Goal: Task Accomplishment & Management: Use online tool/utility

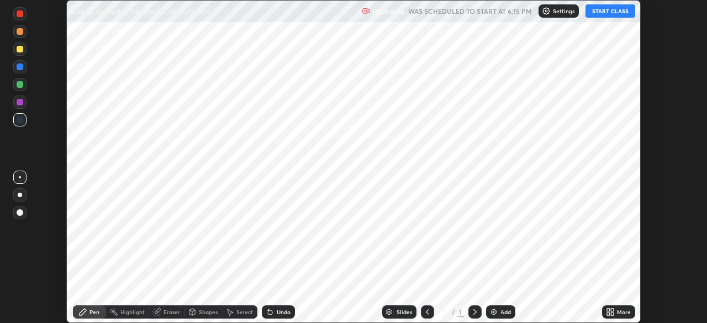
scroll to position [323, 706]
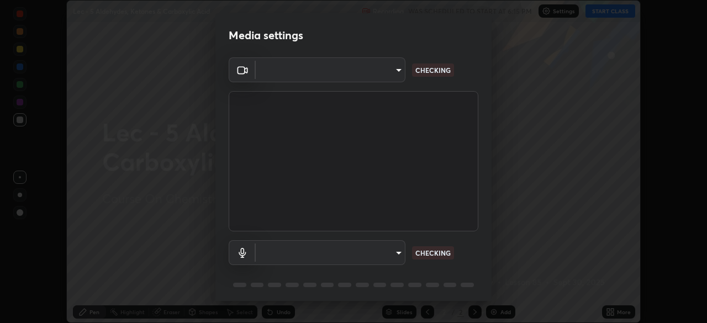
type input "d06bfa8f304afa3967ea8099af1d7ab49983dfb03d10ec62852b72a31e22bf4d"
click at [337, 257] on body "Erase all Lec - 5 Aldehydes, Ketones & Carboxylic Acid Recording WAS SCHEDULED …" at bounding box center [353, 161] width 707 height 323
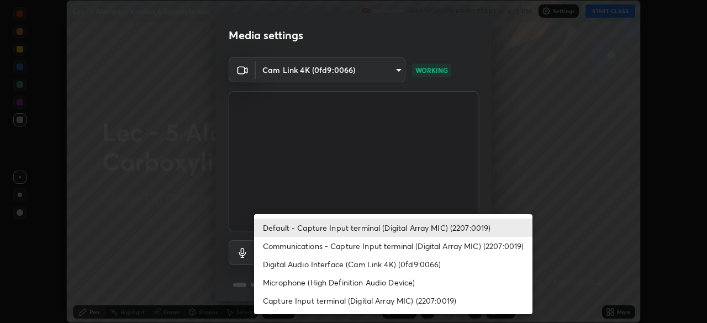
click at [314, 227] on li "Default - Capture Input terminal (Digital Array MIC) (2207:0019)" at bounding box center [393, 228] width 278 height 18
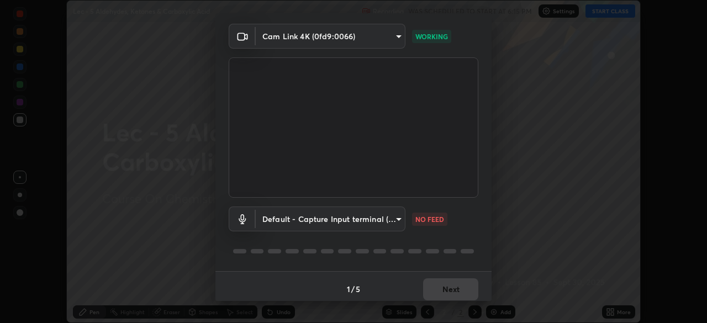
scroll to position [34, 0]
click at [288, 215] on body "Erase all Lec - 5 Aldehydes, Ketones & Carboxylic Acid Recording WAS SCHEDULED …" at bounding box center [353, 161] width 707 height 323
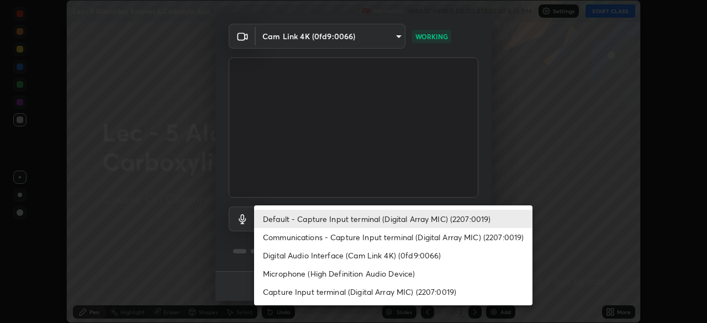
click at [287, 218] on li "Default - Capture Input terminal (Digital Array MIC) (2207:0019)" at bounding box center [393, 219] width 278 height 18
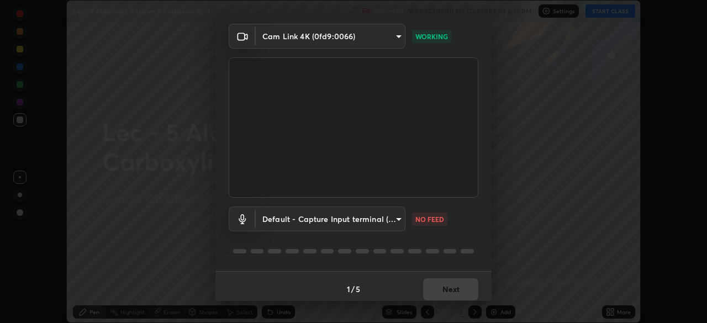
scroll to position [39, 0]
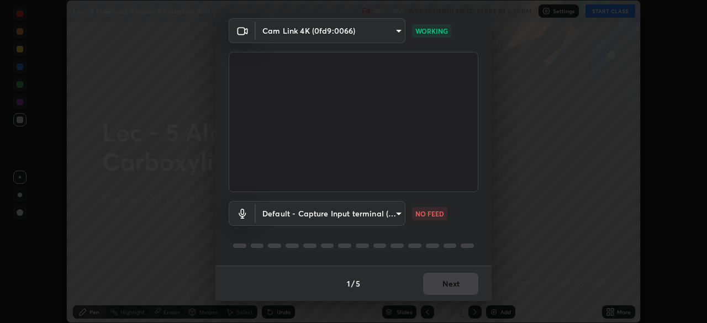
click at [262, 209] on body "Erase all Lec - 5 Aldehydes, Ketones & Carboxylic Acid Recording WAS SCHEDULED …" at bounding box center [353, 161] width 707 height 323
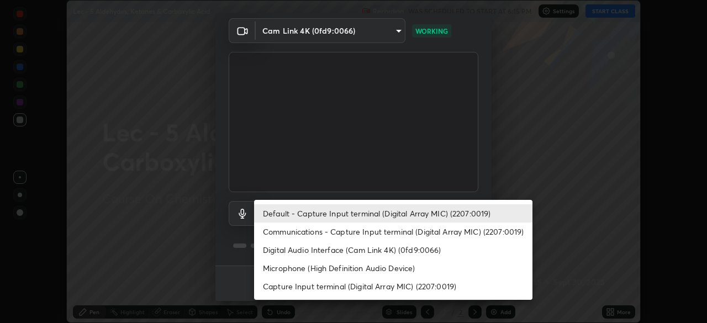
click at [272, 255] on li "Digital Audio Interface (Cam Link 4K) (0fd9:0066)" at bounding box center [393, 250] width 278 height 18
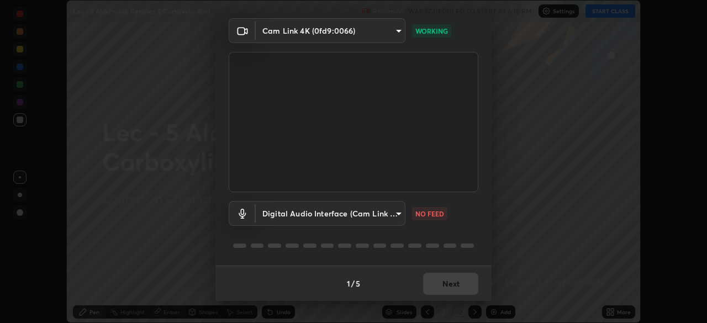
type input "f49c26e6219bb356516b4652e9ca156d33e3e52b5fafd8e13848615e5c291d79"
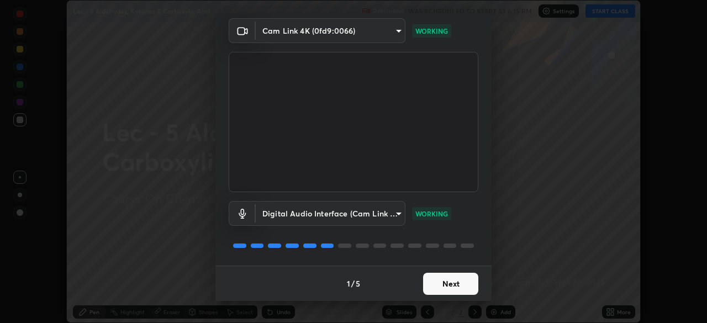
click at [428, 286] on button "Next" at bounding box center [450, 284] width 55 height 22
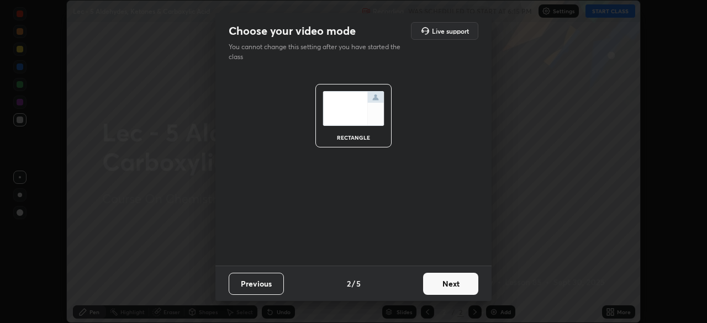
scroll to position [0, 0]
click at [441, 288] on button "Next" at bounding box center [450, 284] width 55 height 22
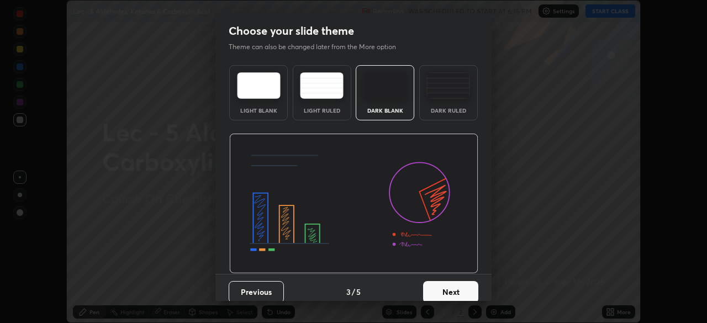
click at [446, 284] on button "Next" at bounding box center [450, 292] width 55 height 22
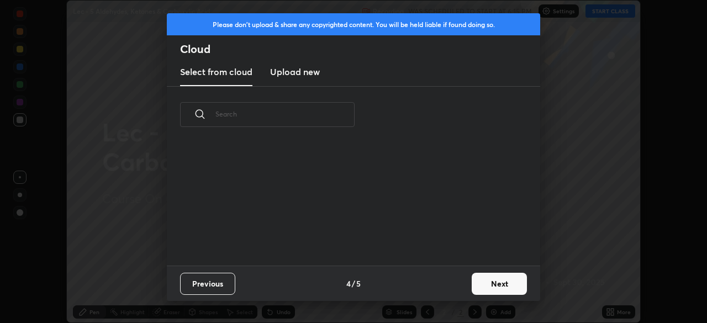
click at [453, 292] on div "Previous 4 / 5 Next" at bounding box center [353, 283] width 373 height 35
click at [475, 293] on button "Next" at bounding box center [499, 284] width 55 height 22
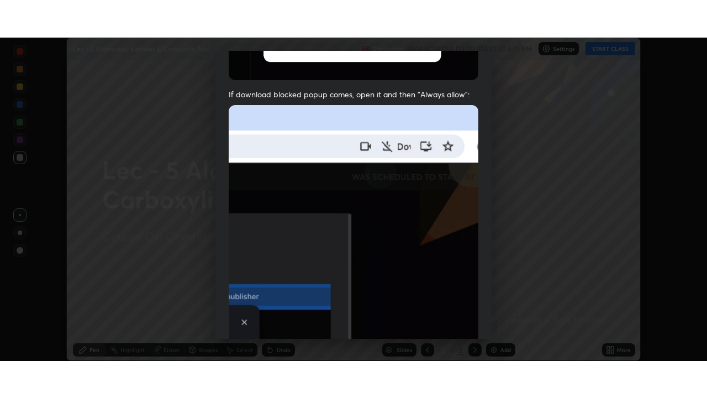
scroll to position [264, 0]
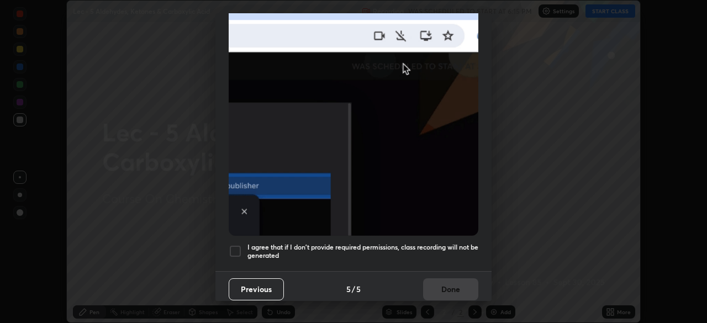
click at [235, 252] on div at bounding box center [235, 251] width 13 height 13
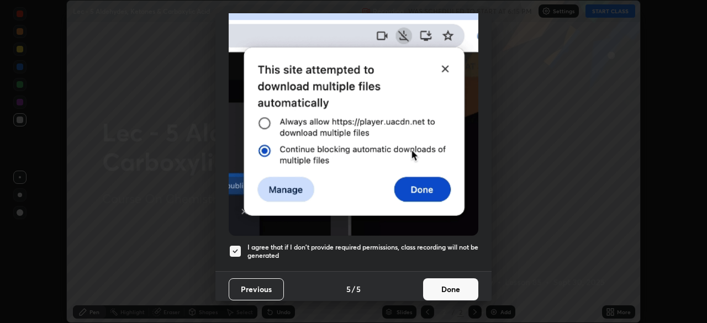
click at [436, 280] on button "Done" at bounding box center [450, 289] width 55 height 22
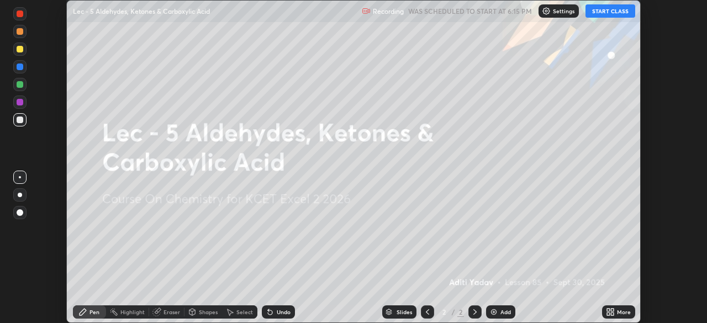
click at [618, 13] on button "START CLASS" at bounding box center [610, 10] width 50 height 13
click at [612, 315] on icon at bounding box center [612, 313] width 3 height 3
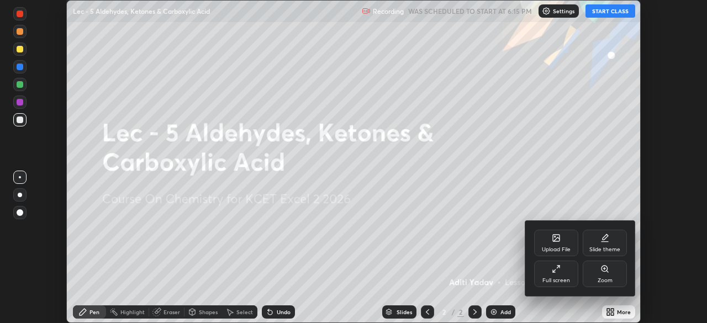
click at [486, 258] on div at bounding box center [353, 161] width 707 height 323
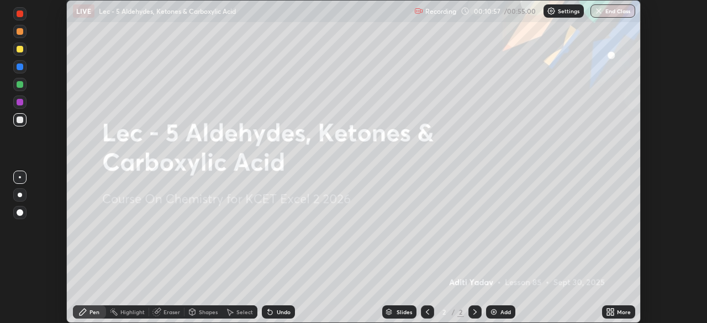
click at [612, 314] on icon at bounding box center [612, 313] width 3 height 3
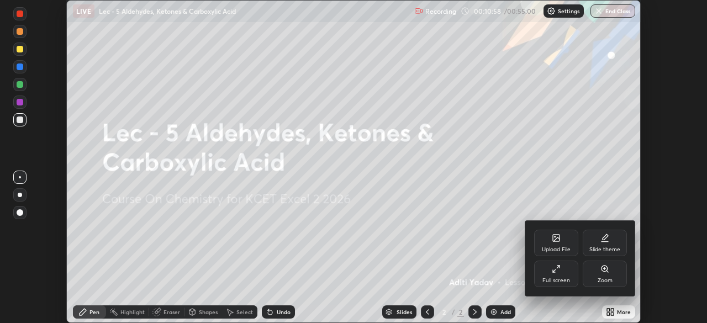
click at [553, 273] on icon at bounding box center [556, 268] width 9 height 9
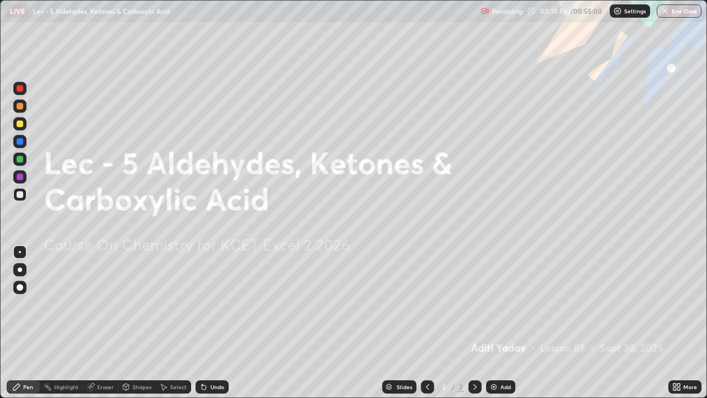
scroll to position [398, 707]
click at [692, 322] on div "More" at bounding box center [684, 386] width 33 height 13
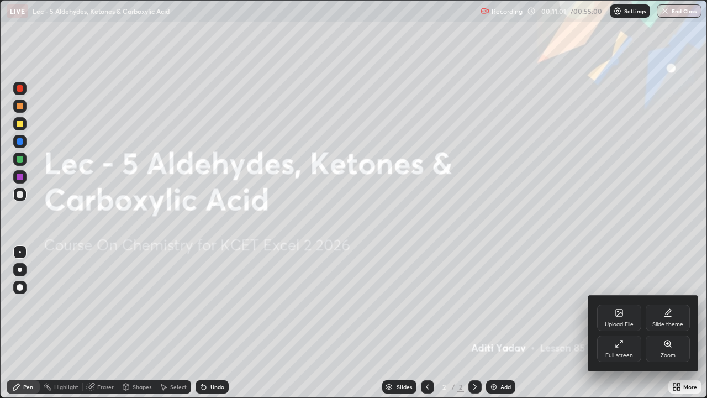
click at [620, 322] on div "Upload File" at bounding box center [619, 324] width 29 height 6
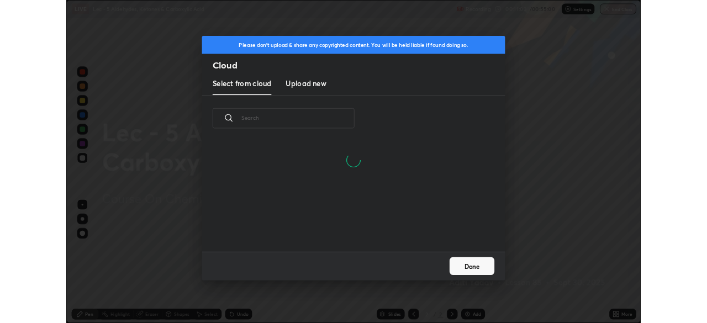
scroll to position [83, 354]
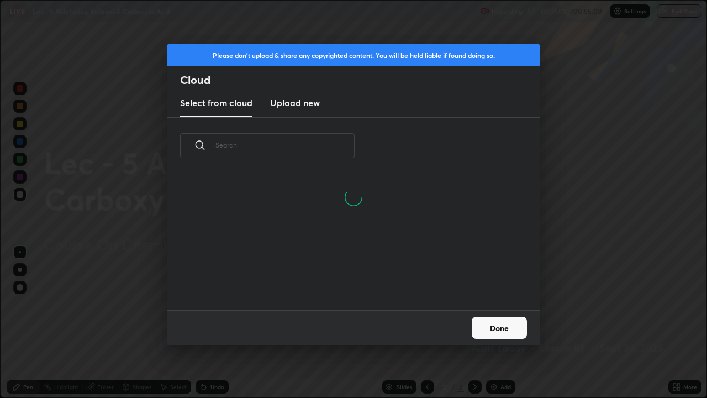
click at [301, 105] on h3 "Upload new" at bounding box center [295, 102] width 50 height 13
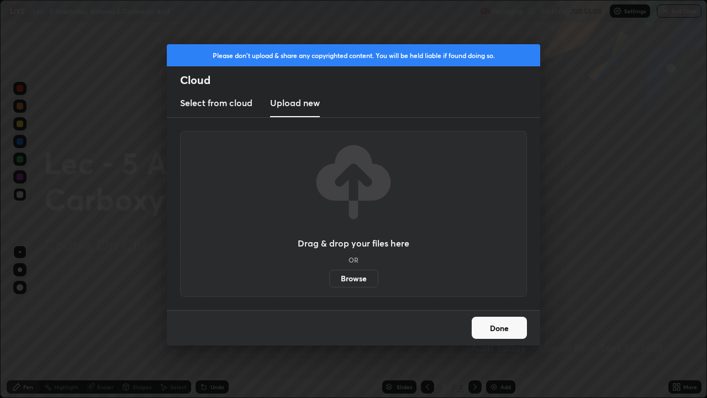
click at [358, 279] on label "Browse" at bounding box center [353, 278] width 49 height 18
click at [329, 279] on input "Browse" at bounding box center [329, 278] width 0 height 18
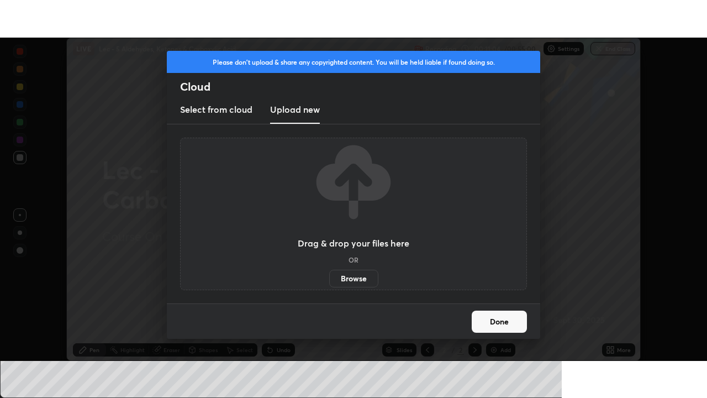
scroll to position [54888, 54504]
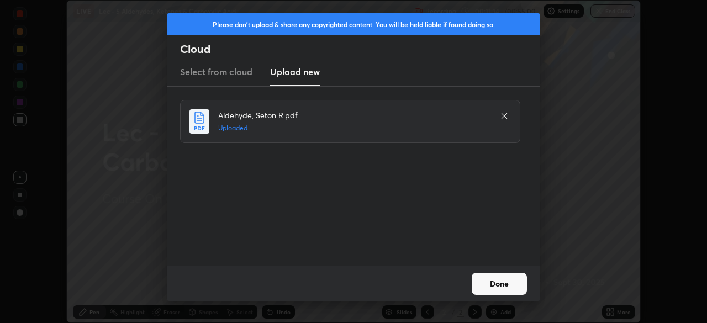
click at [505, 283] on button "Done" at bounding box center [499, 284] width 55 height 22
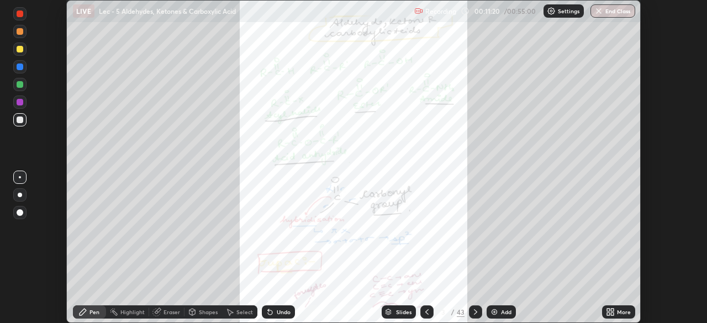
click at [618, 312] on div "More" at bounding box center [624, 312] width 14 height 6
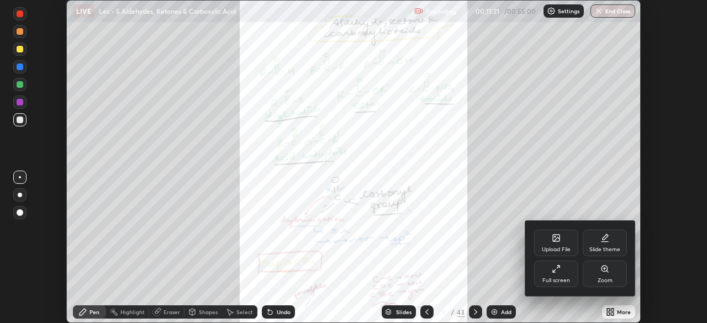
click at [561, 276] on div "Full screen" at bounding box center [556, 274] width 44 height 27
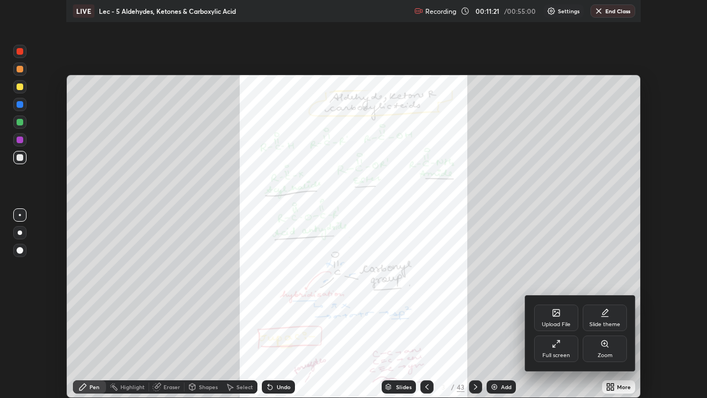
scroll to position [398, 707]
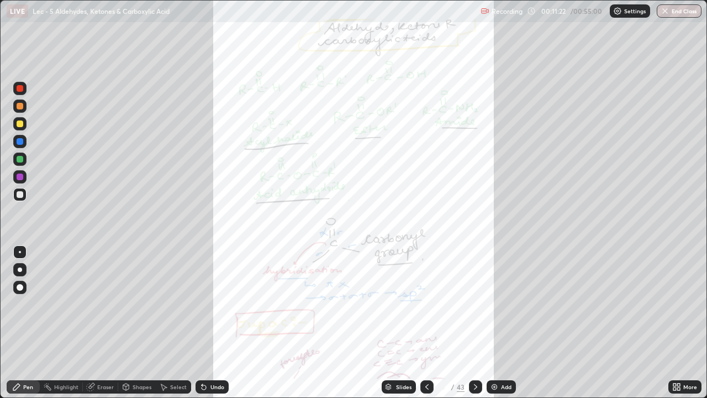
click at [407, 322] on div "Slides" at bounding box center [403, 387] width 15 height 6
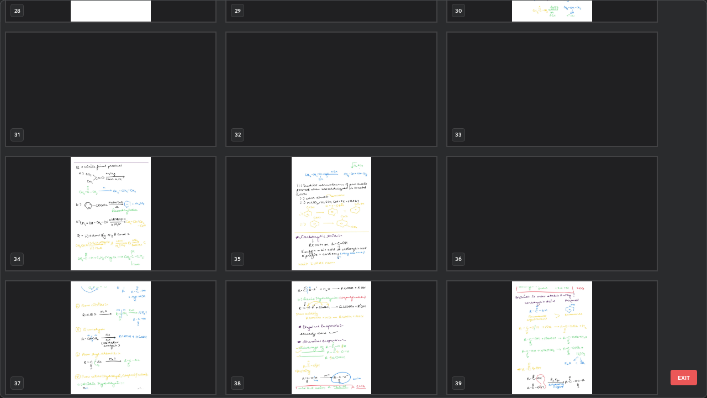
scroll to position [1216, 0]
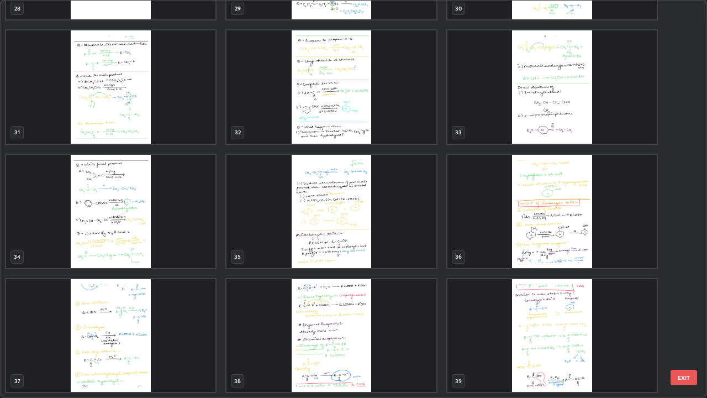
click at [360, 256] on img "grid" at bounding box center [330, 211] width 209 height 113
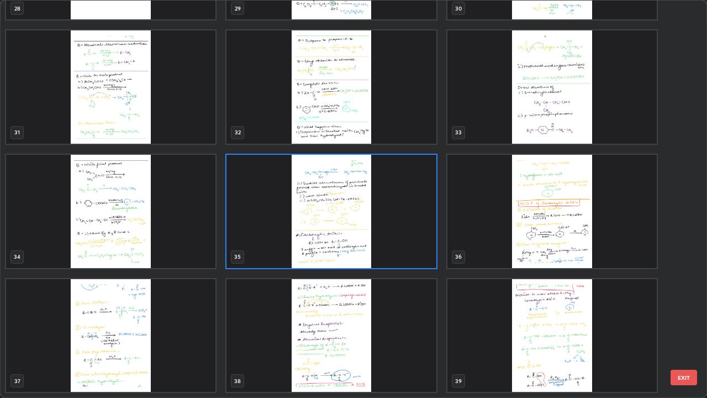
click at [358, 245] on img "grid" at bounding box center [330, 211] width 209 height 113
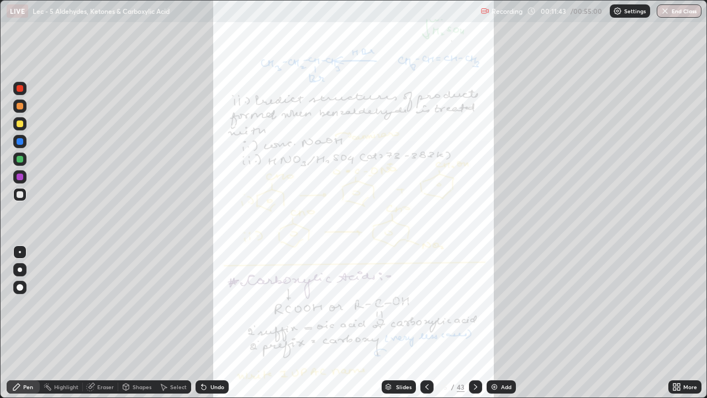
click at [689, 322] on div "More" at bounding box center [690, 387] width 14 height 6
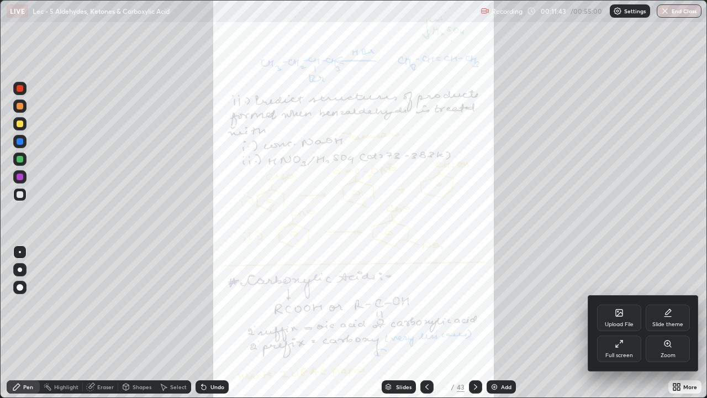
click at [671, 322] on icon at bounding box center [670, 346] width 2 height 2
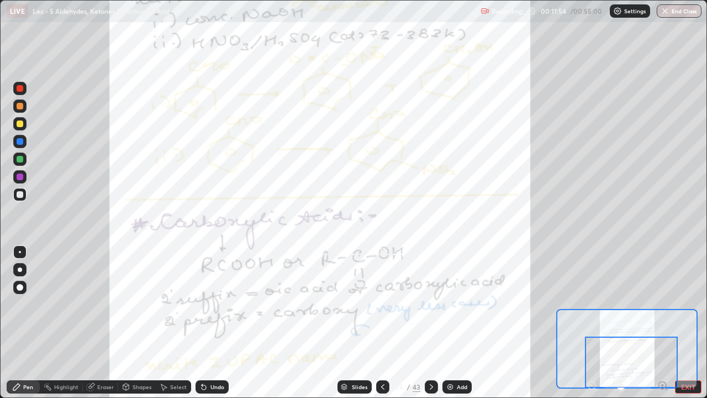
click at [21, 139] on div at bounding box center [20, 141] width 7 height 7
click at [24, 127] on div at bounding box center [19, 123] width 13 height 13
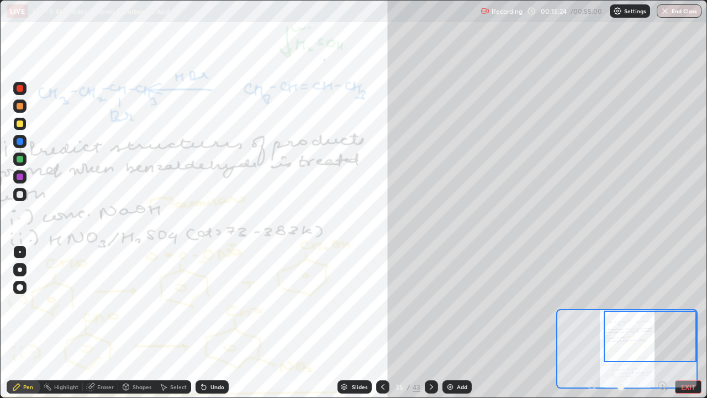
click at [463, 322] on div "Add" at bounding box center [462, 387] width 10 height 6
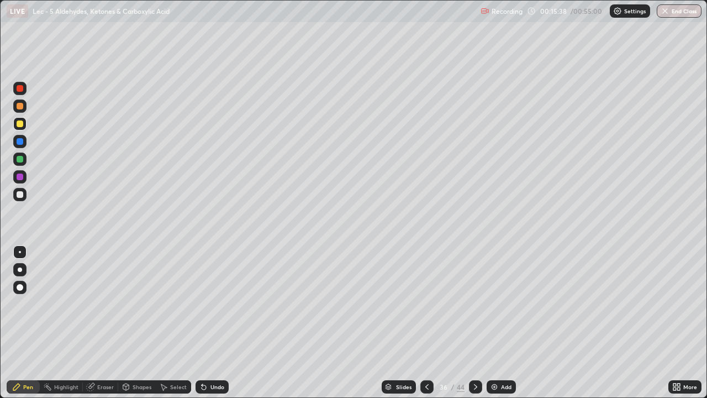
click at [21, 192] on div at bounding box center [20, 194] width 7 height 7
click at [20, 123] on div at bounding box center [20, 123] width 7 height 7
click at [19, 105] on div at bounding box center [20, 106] width 7 height 7
click at [501, 322] on div "Add" at bounding box center [506, 387] width 10 height 6
click at [62, 322] on div "Highlight" at bounding box center [66, 387] width 24 height 6
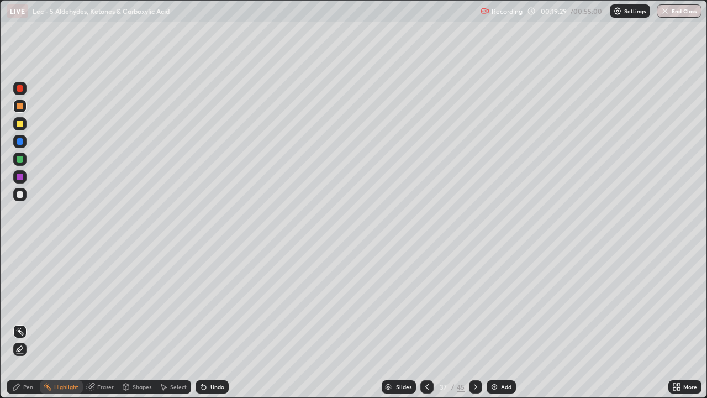
click at [94, 322] on div "Eraser" at bounding box center [100, 386] width 35 height 13
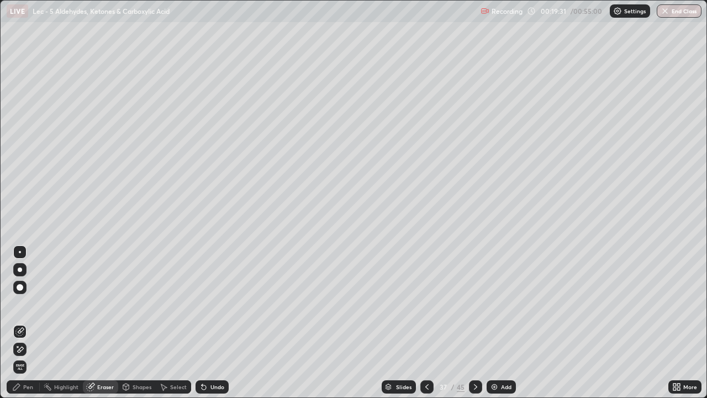
click at [31, 322] on div "Pen" at bounding box center [28, 387] width 10 height 6
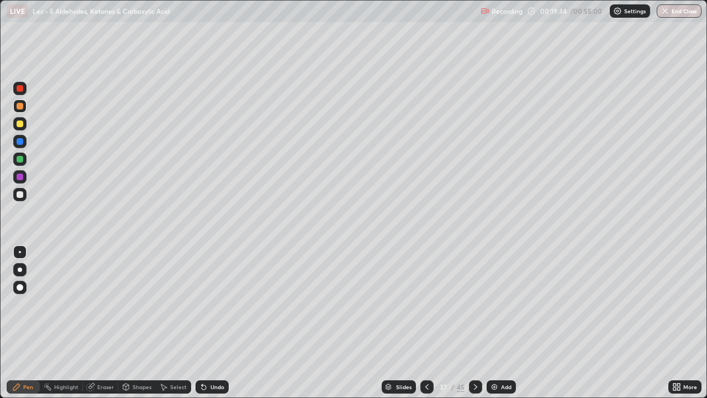
click at [426, 322] on icon at bounding box center [426, 387] width 3 height 6
click at [425, 322] on icon at bounding box center [426, 387] width 3 height 6
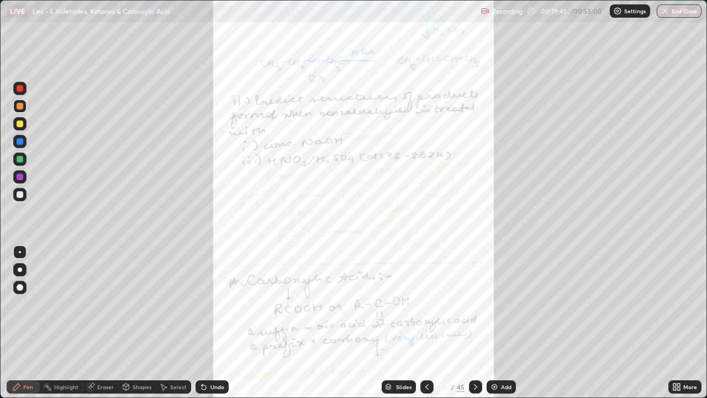
click at [202, 322] on icon at bounding box center [204, 387] width 4 height 4
click at [474, 322] on icon at bounding box center [475, 386] width 9 height 9
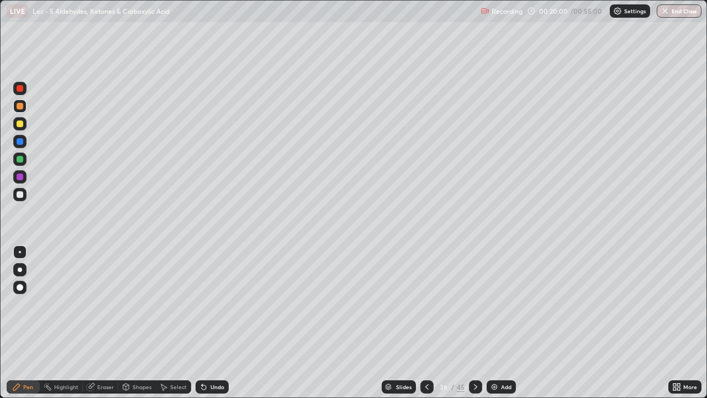
click at [473, 322] on icon at bounding box center [475, 386] width 9 height 9
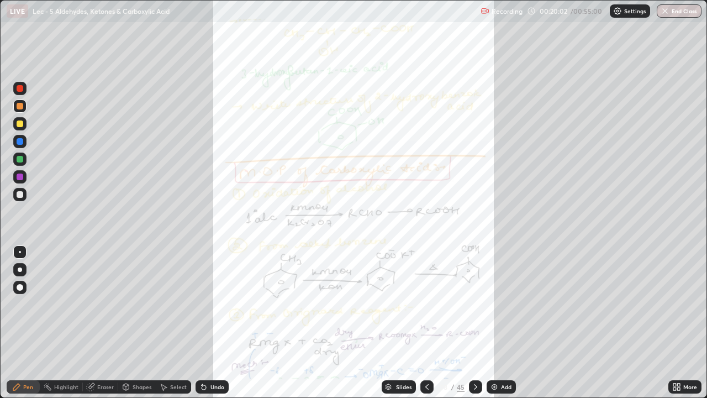
click at [678, 322] on icon at bounding box center [678, 384] width 3 height 3
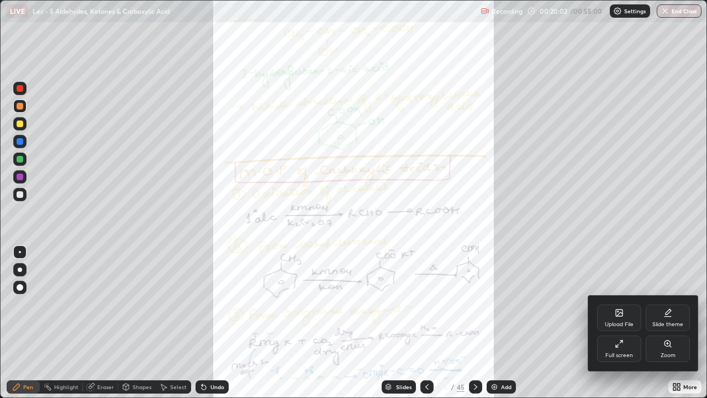
click at [673, 322] on div "Zoom" at bounding box center [667, 348] width 44 height 27
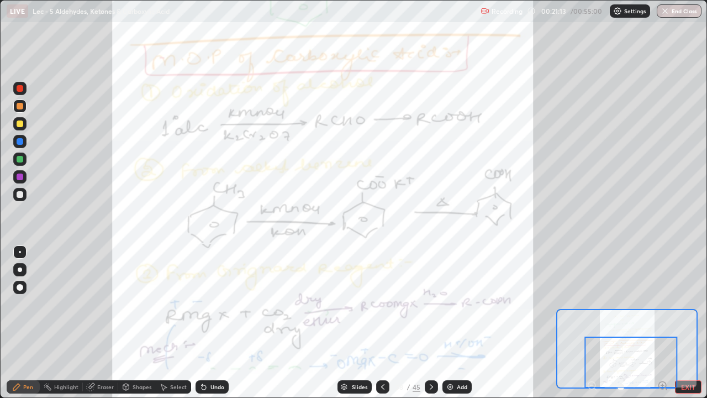
click at [26, 144] on div at bounding box center [19, 141] width 13 height 13
click at [20, 176] on div at bounding box center [20, 176] width 7 height 7
click at [15, 159] on div at bounding box center [19, 158] width 13 height 13
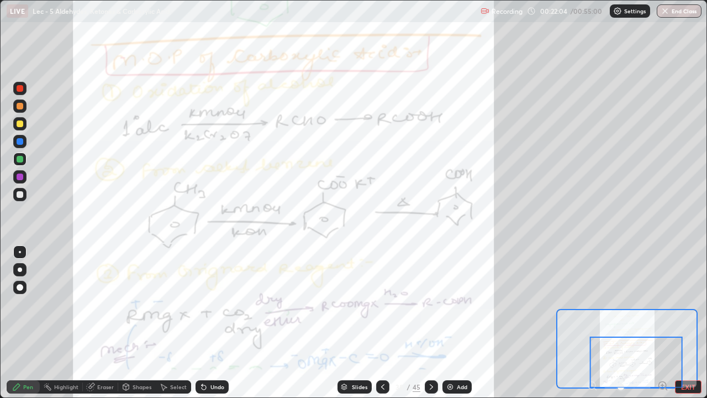
click at [18, 142] on div at bounding box center [20, 141] width 7 height 7
click at [457, 322] on div "Add" at bounding box center [462, 387] width 10 height 6
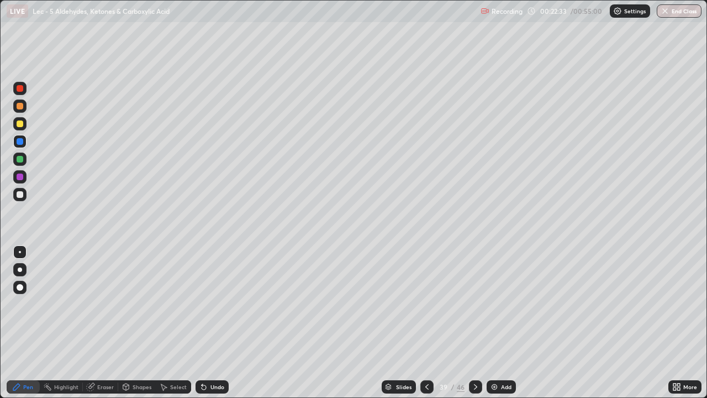
click at [20, 196] on div at bounding box center [20, 194] width 7 height 7
click at [18, 160] on div at bounding box center [20, 159] width 7 height 7
click at [14, 179] on div at bounding box center [19, 176] width 13 height 13
click at [20, 126] on div at bounding box center [20, 123] width 7 height 7
click at [426, 322] on icon at bounding box center [426, 386] width 9 height 9
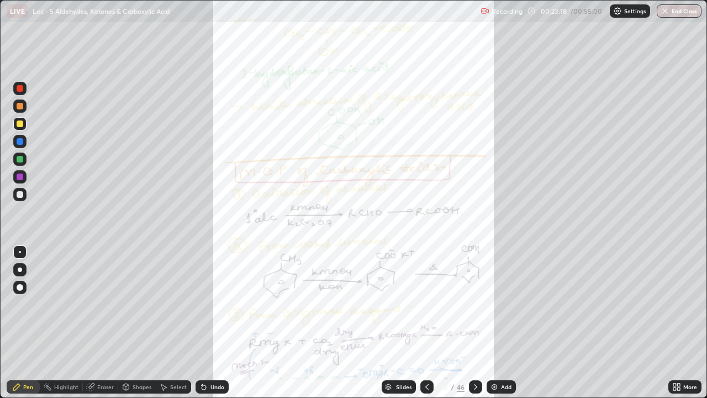
click at [461, 322] on div "46" at bounding box center [461, 387] width 8 height 10
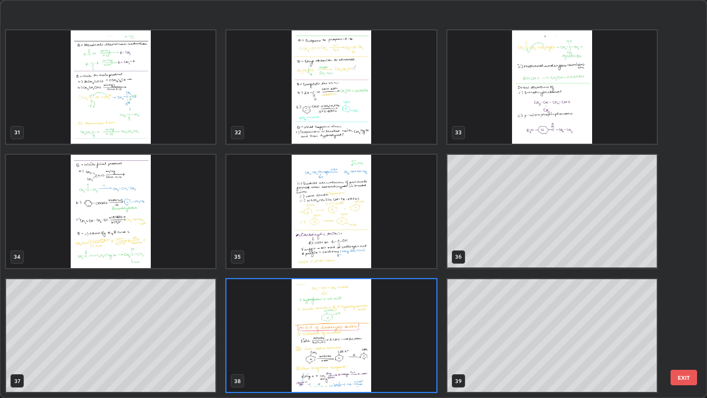
scroll to position [1348, 0]
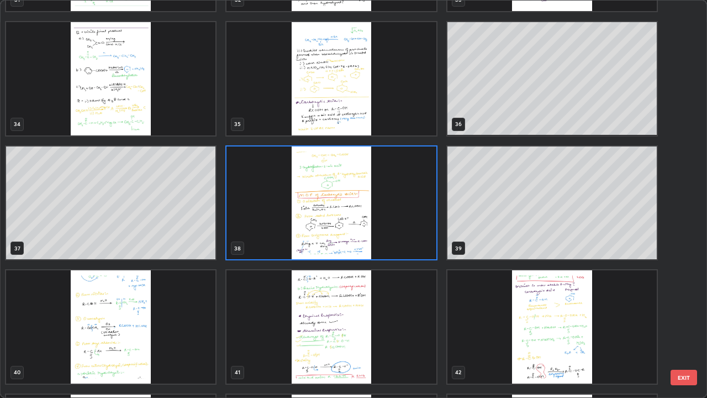
click at [141, 322] on img "grid" at bounding box center [110, 326] width 209 height 113
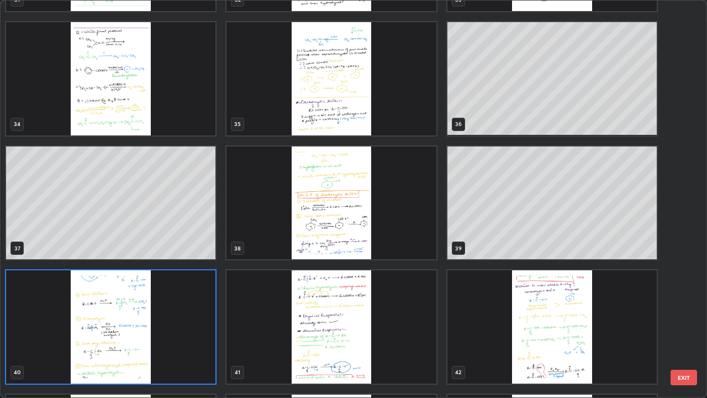
click at [141, 322] on img "grid" at bounding box center [110, 326] width 209 height 113
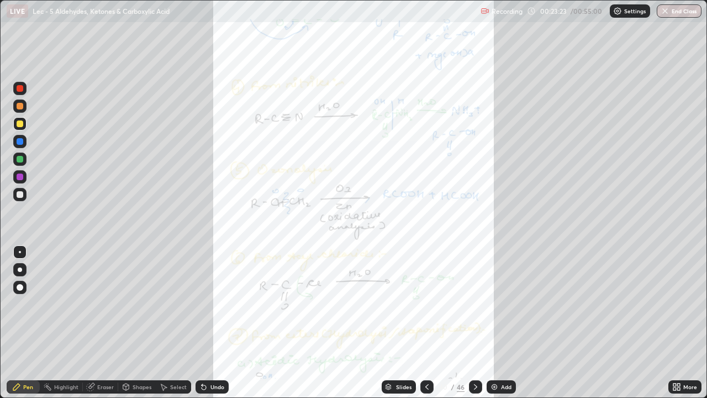
click at [128, 322] on img "grid" at bounding box center [110, 326] width 209 height 113
click at [19, 110] on div at bounding box center [19, 105] width 13 height 13
click at [19, 176] on div at bounding box center [20, 176] width 7 height 7
click at [691, 322] on div "More" at bounding box center [690, 387] width 14 height 6
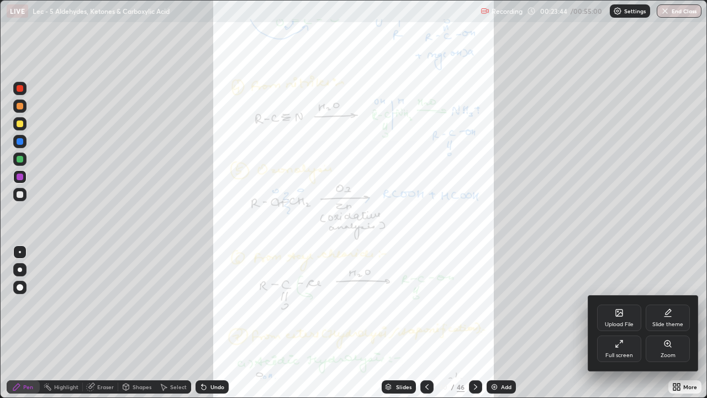
click at [675, 322] on div "Zoom" at bounding box center [667, 355] width 15 height 6
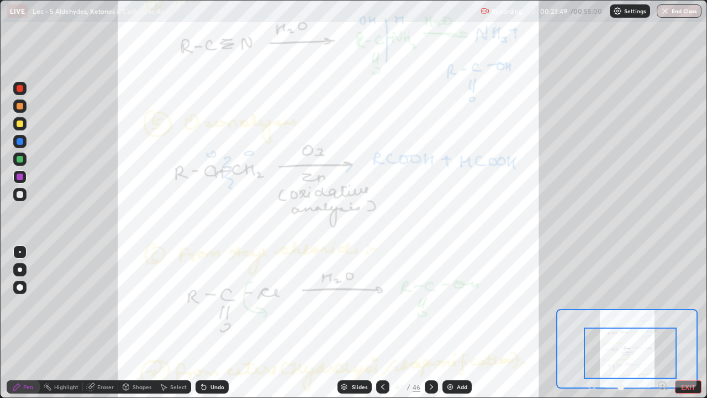
click at [20, 103] on div at bounding box center [20, 106] width 7 height 7
click at [203, 322] on div "Undo" at bounding box center [211, 386] width 33 height 13
click at [20, 159] on div at bounding box center [20, 159] width 7 height 7
click at [211, 322] on div "Undo" at bounding box center [217, 387] width 14 height 6
click at [213, 322] on div "Undo" at bounding box center [217, 387] width 14 height 6
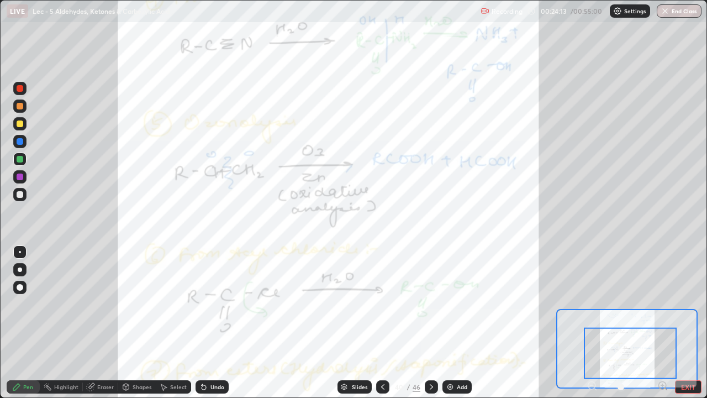
click at [215, 322] on div "Undo" at bounding box center [211, 386] width 33 height 13
click at [215, 322] on div "Undo" at bounding box center [217, 387] width 14 height 6
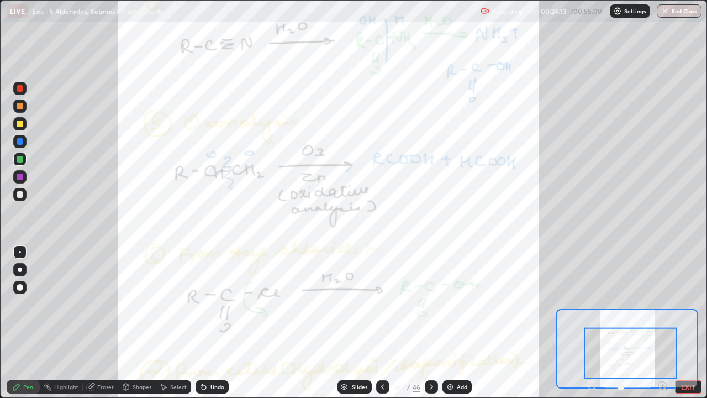
click at [215, 322] on div "Undo" at bounding box center [217, 387] width 14 height 6
click at [214, 322] on div "Undo" at bounding box center [217, 387] width 14 height 6
click at [216, 322] on div "Undo" at bounding box center [217, 387] width 14 height 6
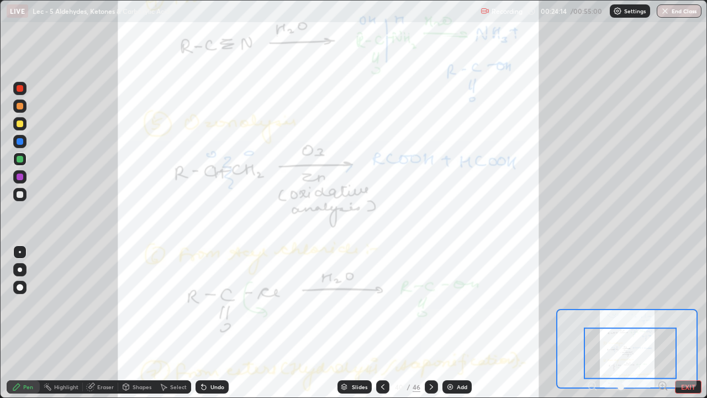
click at [216, 322] on div "Undo" at bounding box center [217, 387] width 14 height 6
click at [218, 322] on div "Undo" at bounding box center [217, 387] width 14 height 6
click at [217, 322] on div "Undo" at bounding box center [217, 387] width 14 height 6
click at [218, 322] on div "Undo" at bounding box center [217, 387] width 14 height 6
click at [219, 322] on div "Undo" at bounding box center [217, 387] width 14 height 6
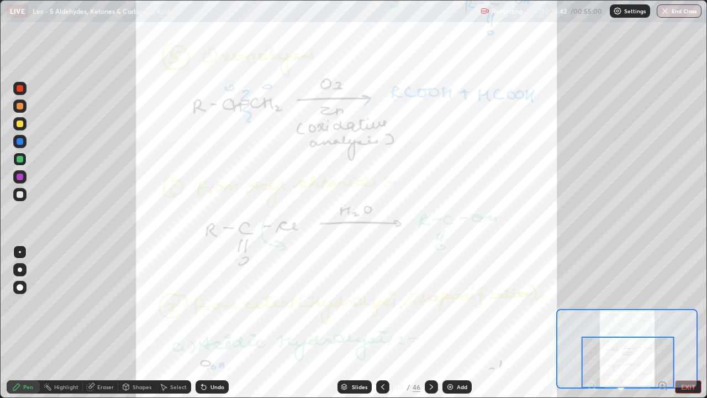
click at [17, 174] on div at bounding box center [20, 176] width 7 height 7
click at [20, 195] on div at bounding box center [20, 194] width 7 height 7
click at [19, 160] on div at bounding box center [20, 159] width 7 height 7
click at [20, 142] on div at bounding box center [20, 141] width 7 height 7
click at [430, 322] on icon at bounding box center [431, 386] width 9 height 9
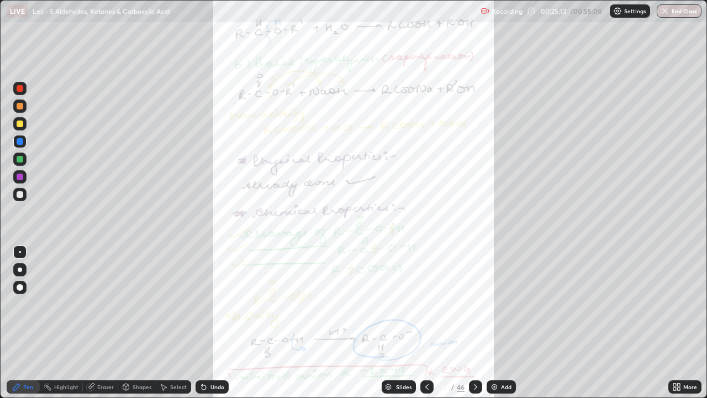
click at [687, 322] on div "More" at bounding box center [690, 387] width 14 height 6
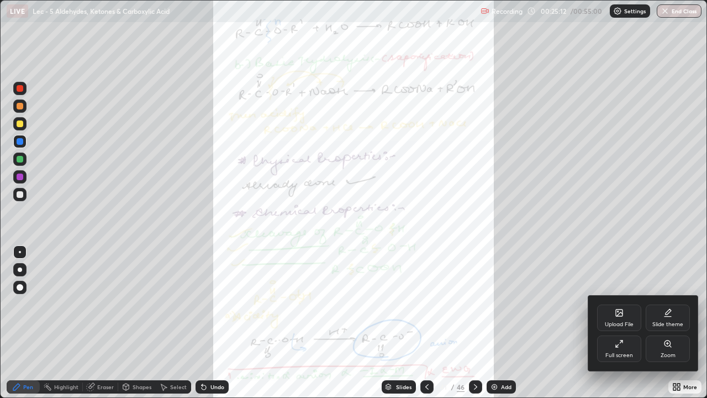
click at [668, 322] on icon at bounding box center [667, 343] width 6 height 6
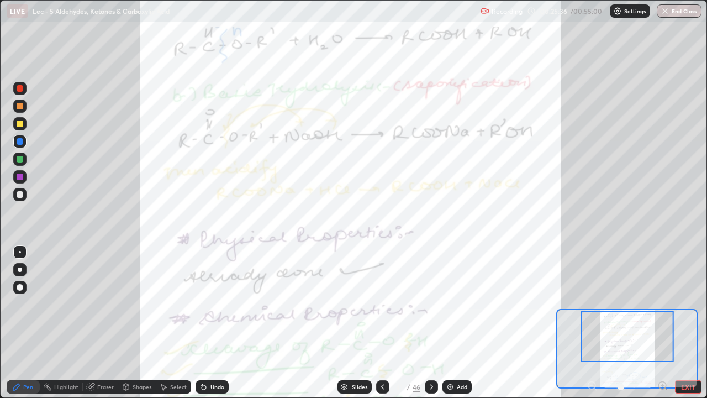
click at [207, 322] on div "Undo" at bounding box center [211, 386] width 33 height 13
click at [202, 322] on icon at bounding box center [204, 387] width 4 height 4
click at [19, 177] on div at bounding box center [20, 176] width 7 height 7
click at [18, 160] on div at bounding box center [20, 159] width 7 height 7
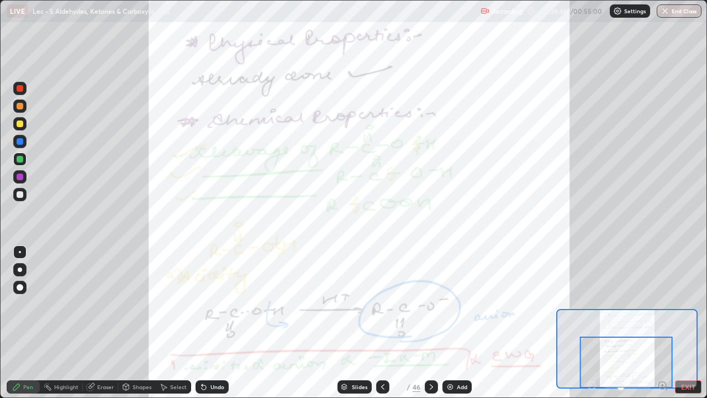
click at [18, 140] on div at bounding box center [20, 141] width 7 height 7
click at [431, 322] on icon at bounding box center [431, 386] width 9 height 9
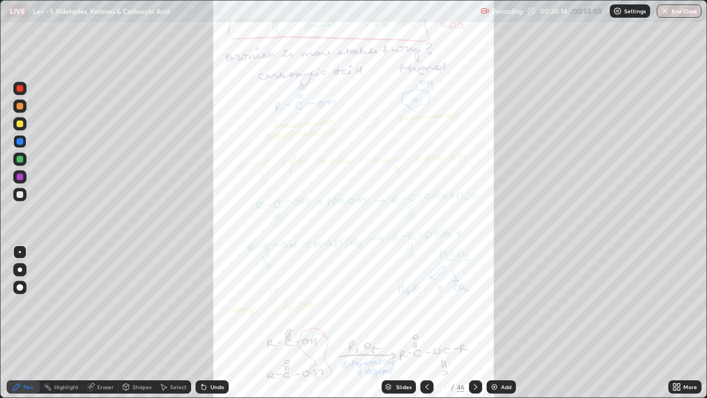
click at [18, 121] on div at bounding box center [20, 123] width 7 height 7
click at [23, 104] on div at bounding box center [20, 106] width 7 height 7
click at [475, 322] on icon at bounding box center [475, 387] width 3 height 6
click at [684, 322] on div "More" at bounding box center [690, 387] width 14 height 6
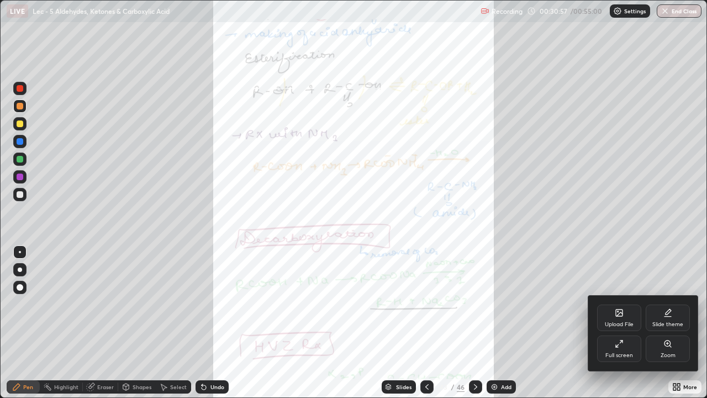
click at [671, 322] on div "Zoom" at bounding box center [667, 348] width 44 height 27
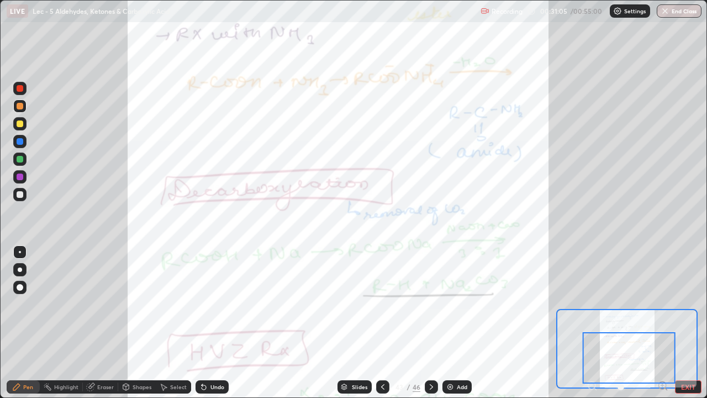
click at [24, 129] on div at bounding box center [19, 123] width 13 height 13
click at [20, 181] on div at bounding box center [19, 176] width 13 height 13
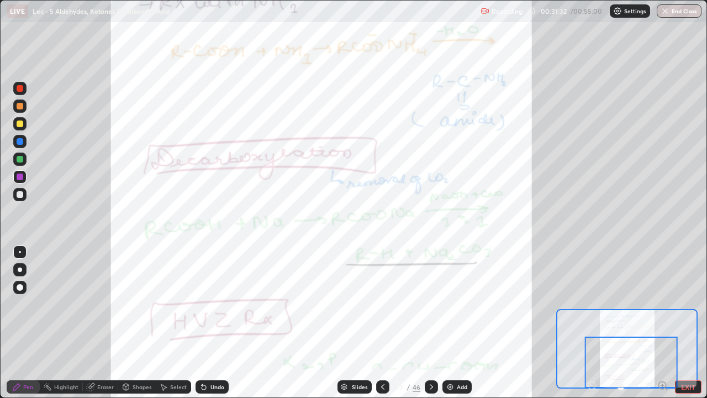
click at [430, 322] on icon at bounding box center [431, 386] width 9 height 9
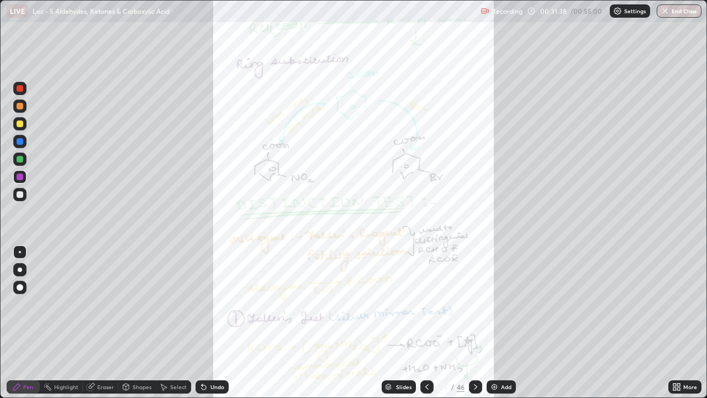
click at [425, 322] on icon at bounding box center [426, 387] width 3 height 6
click at [474, 322] on icon at bounding box center [475, 386] width 9 height 9
click at [683, 322] on div "More" at bounding box center [684, 386] width 33 height 13
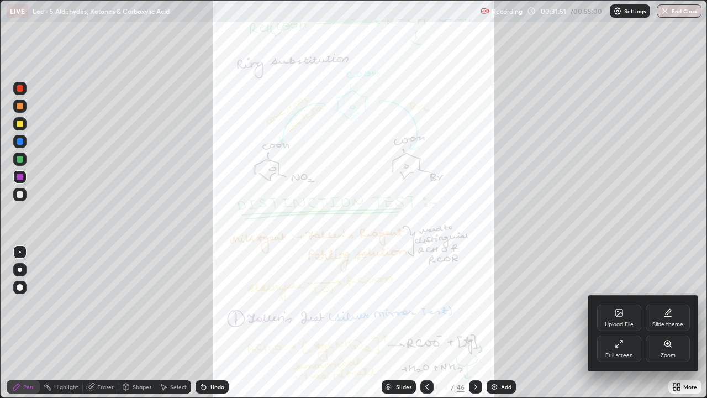
click at [671, 322] on div "Zoom" at bounding box center [667, 348] width 44 height 27
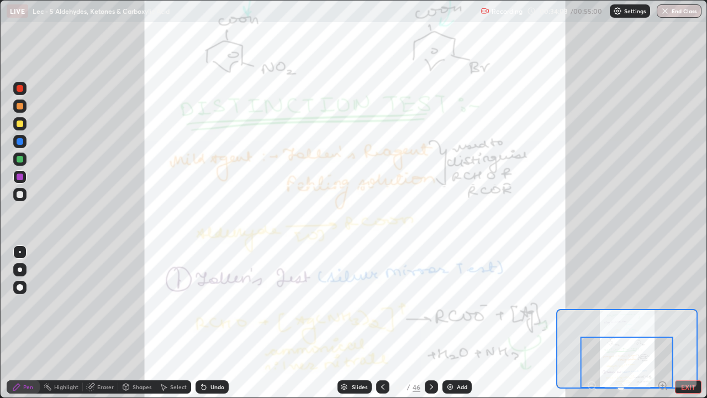
click at [19, 160] on div at bounding box center [20, 159] width 7 height 7
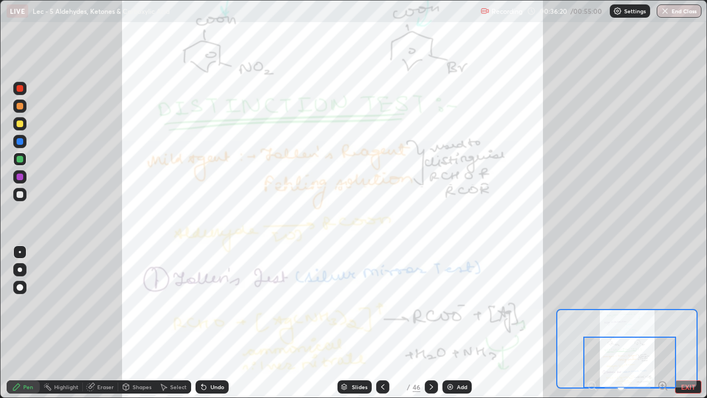
click at [430, 322] on icon at bounding box center [431, 386] width 9 height 9
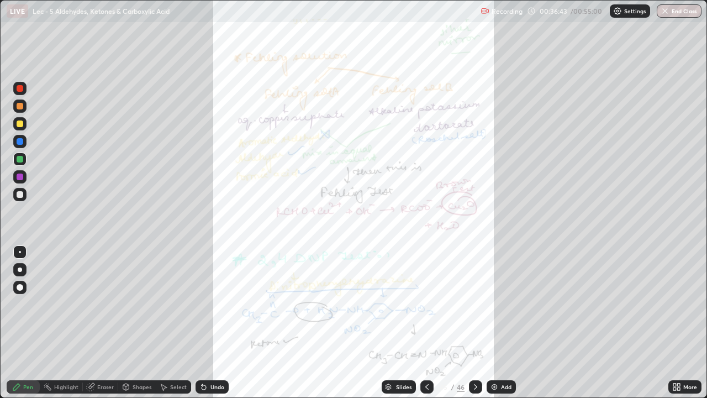
click at [20, 108] on div at bounding box center [20, 106] width 7 height 7
click at [478, 322] on icon at bounding box center [475, 386] width 9 height 9
click at [426, 322] on icon at bounding box center [426, 386] width 9 height 9
click at [479, 322] on div at bounding box center [475, 386] width 13 height 13
click at [427, 322] on icon at bounding box center [426, 387] width 3 height 6
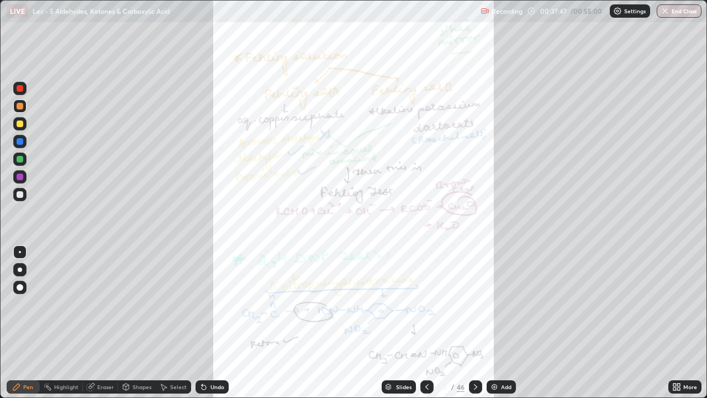
click at [430, 322] on div at bounding box center [426, 386] width 13 height 22
click at [426, 322] on icon at bounding box center [426, 386] width 9 height 9
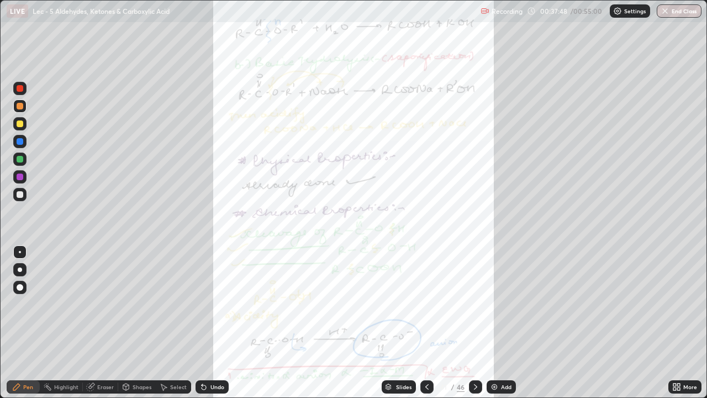
click at [426, 322] on icon at bounding box center [426, 386] width 9 height 9
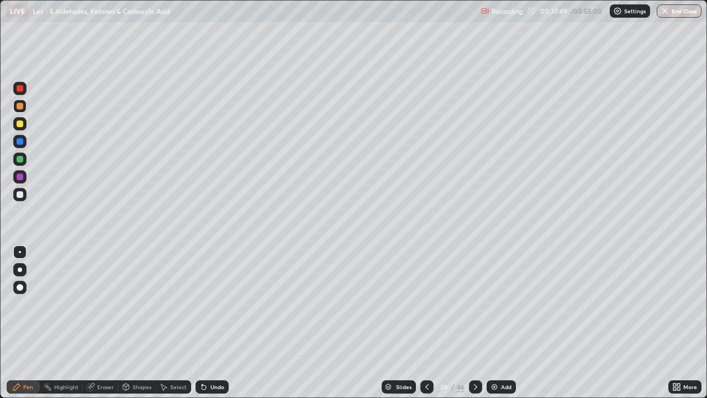
click at [426, 322] on icon at bounding box center [426, 386] width 9 height 9
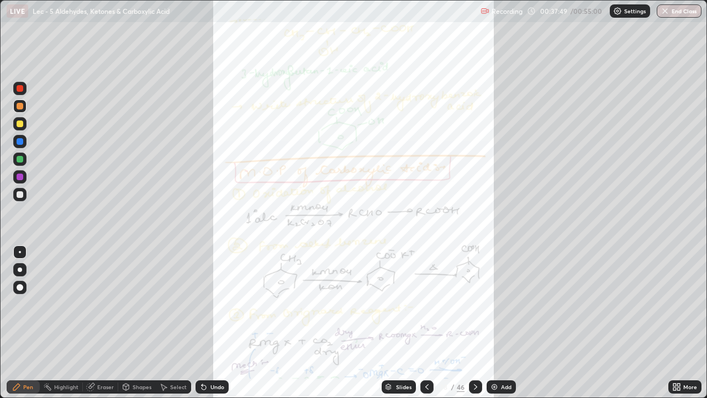
click at [424, 322] on icon at bounding box center [426, 386] width 9 height 9
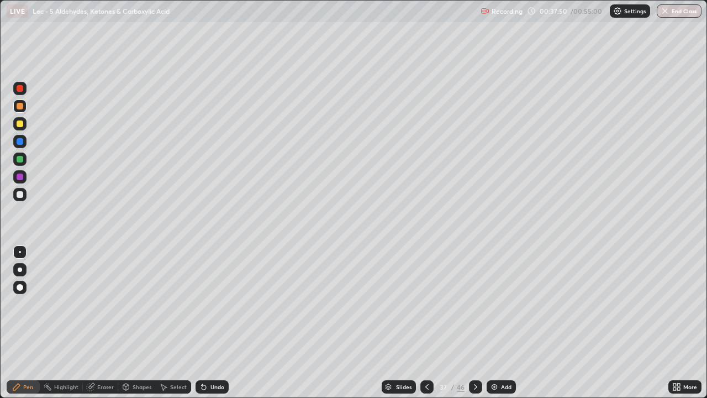
click at [425, 322] on icon at bounding box center [426, 387] width 3 height 6
click at [425, 322] on icon at bounding box center [426, 386] width 9 height 9
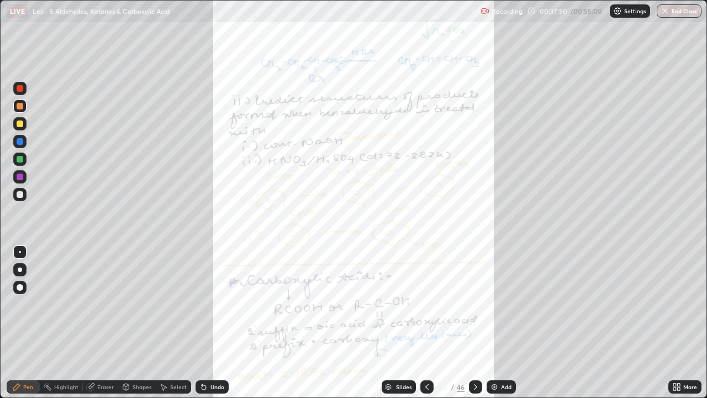
click at [425, 322] on icon at bounding box center [426, 386] width 9 height 9
click at [425, 322] on icon at bounding box center [426, 387] width 3 height 6
click at [425, 322] on icon at bounding box center [426, 386] width 9 height 9
click at [424, 322] on icon at bounding box center [426, 386] width 9 height 9
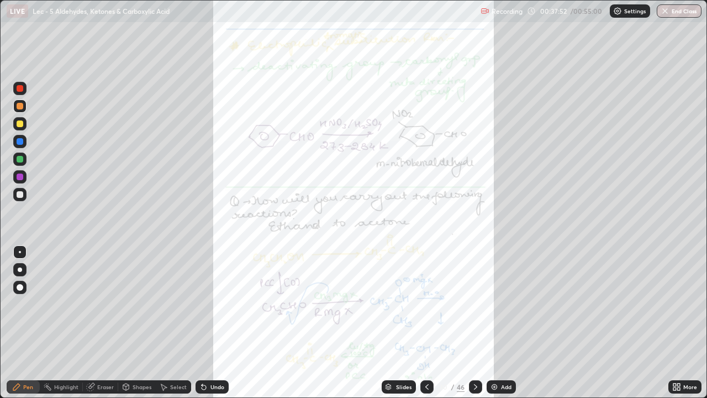
click at [424, 322] on icon at bounding box center [426, 386] width 9 height 9
click at [426, 322] on icon at bounding box center [426, 386] width 9 height 9
click at [425, 322] on icon at bounding box center [426, 387] width 3 height 6
click at [424, 322] on icon at bounding box center [426, 386] width 9 height 9
click at [426, 322] on icon at bounding box center [426, 386] width 9 height 9
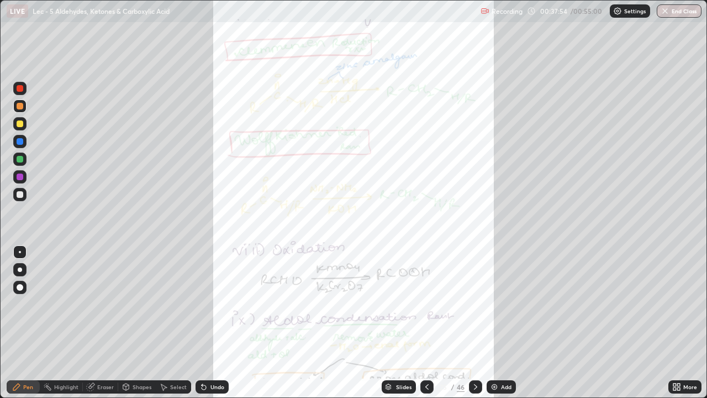
click at [426, 322] on icon at bounding box center [426, 386] width 9 height 9
click at [425, 322] on icon at bounding box center [426, 386] width 9 height 9
click at [424, 322] on icon at bounding box center [426, 386] width 9 height 9
click at [425, 322] on icon at bounding box center [426, 386] width 9 height 9
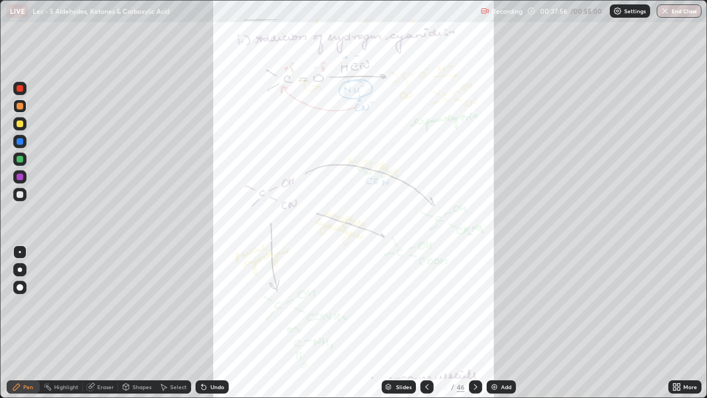
click at [426, 322] on icon at bounding box center [426, 386] width 9 height 9
click at [427, 322] on div at bounding box center [426, 386] width 13 height 13
click at [427, 322] on icon at bounding box center [426, 386] width 9 height 9
click at [426, 322] on icon at bounding box center [426, 386] width 9 height 9
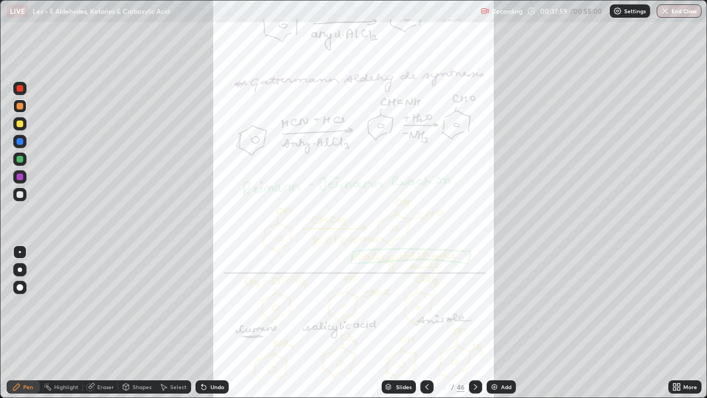
click at [427, 322] on icon at bounding box center [426, 386] width 9 height 9
click at [474, 322] on icon at bounding box center [475, 386] width 9 height 9
click at [426, 322] on div at bounding box center [426, 386] width 13 height 13
click at [426, 322] on icon at bounding box center [426, 386] width 9 height 9
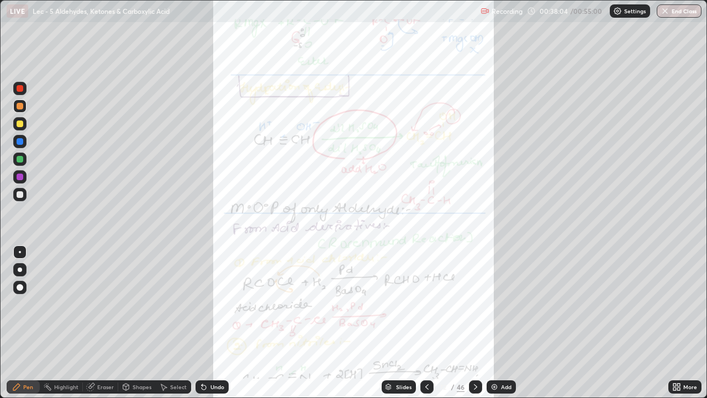
click at [426, 322] on icon at bounding box center [426, 386] width 9 height 9
click at [432, 322] on div at bounding box center [426, 386] width 13 height 22
click at [474, 322] on icon at bounding box center [475, 386] width 9 height 9
click at [428, 322] on div at bounding box center [426, 386] width 13 height 22
click at [426, 322] on icon at bounding box center [426, 386] width 9 height 9
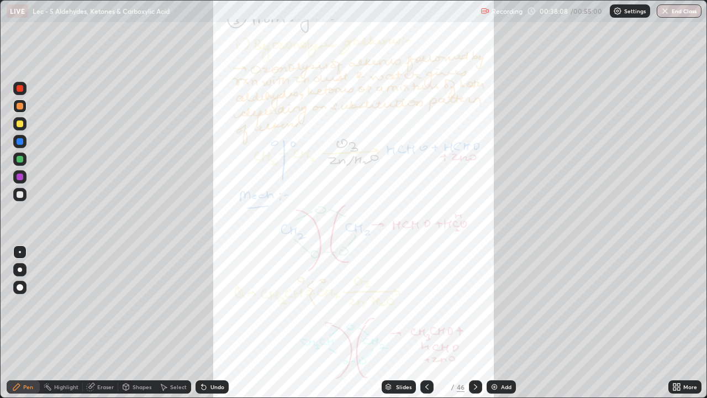
click at [426, 322] on icon at bounding box center [426, 386] width 9 height 9
click at [676, 9] on button "End Class" at bounding box center [678, 10] width 45 height 13
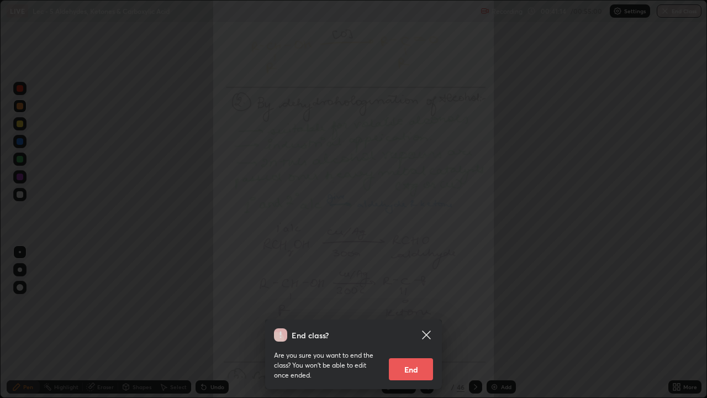
click at [428, 322] on button "End" at bounding box center [411, 369] width 44 height 22
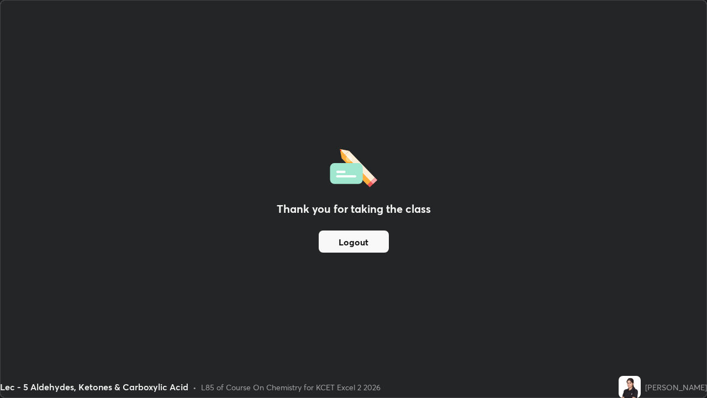
click at [346, 239] on button "Logout" at bounding box center [354, 241] width 70 height 22
click at [356, 237] on button "Logout" at bounding box center [354, 241] width 70 height 22
